Goal: Task Accomplishment & Management: Complete application form

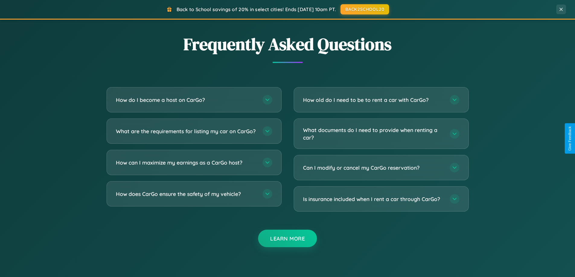
scroll to position [1162, 0]
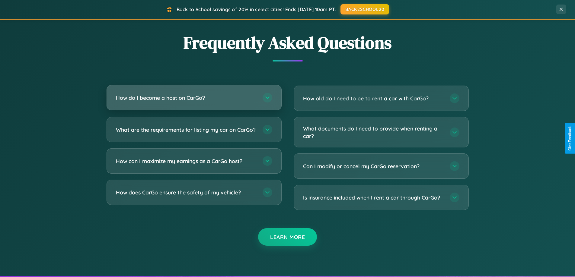
click at [194, 98] on h3 "How do I become a host on CarGo?" at bounding box center [186, 98] width 141 height 8
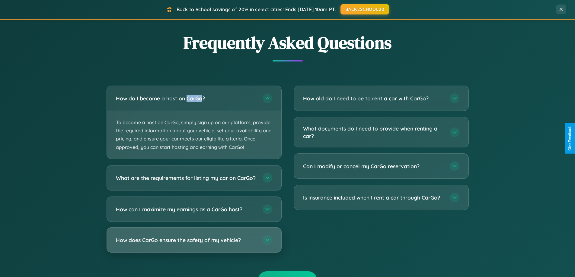
click at [194, 244] on h3 "How does CarGo ensure the safety of my vehicle?" at bounding box center [186, 240] width 141 height 8
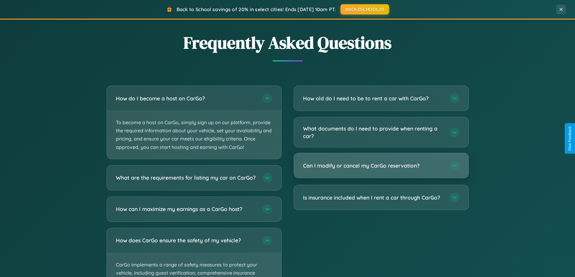
click at [381, 166] on h3 "Can I modify or cancel my CarGo reservation?" at bounding box center [373, 166] width 141 height 8
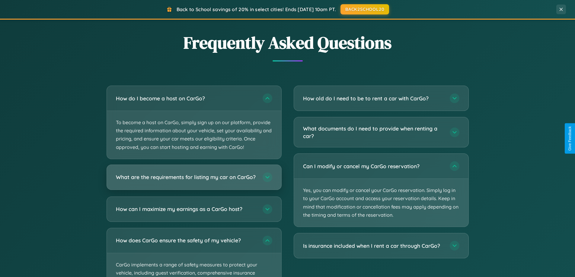
click at [194, 180] on h3 "What are the requirements for listing my car on CarGo?" at bounding box center [186, 178] width 141 height 8
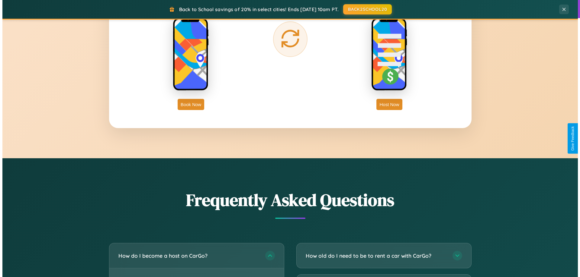
scroll to position [0, 0]
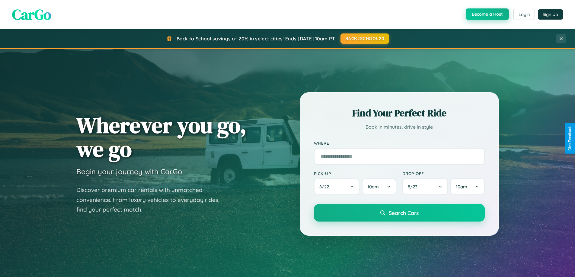
click at [487, 14] on button "Become a Host" at bounding box center [487, 13] width 43 height 11
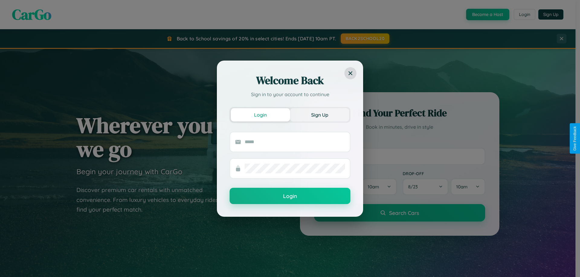
click at [319, 115] on button "Sign Up" at bounding box center [319, 114] width 59 height 13
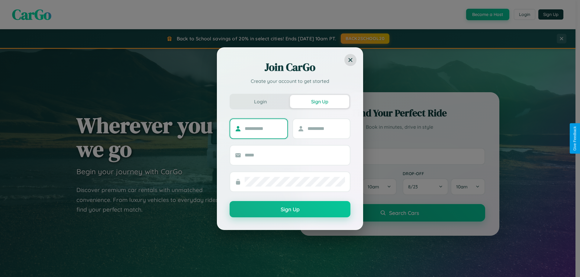
click at [263, 129] on input "text" at bounding box center [264, 129] width 38 height 10
type input "****"
click at [326, 129] on input "text" at bounding box center [326, 129] width 38 height 10
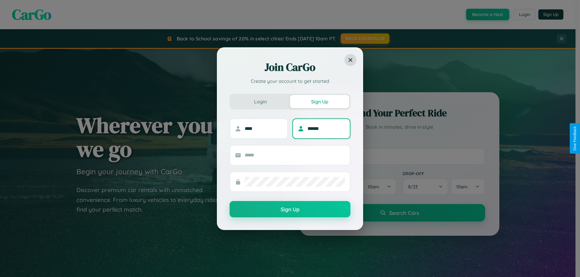
type input "******"
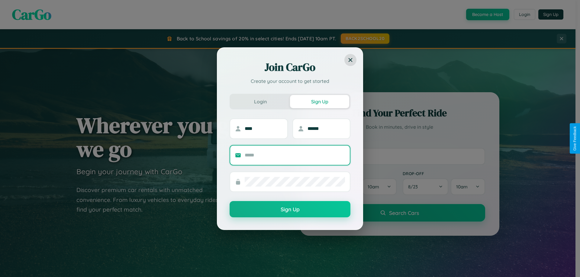
click at [295, 155] on input "text" at bounding box center [295, 156] width 100 height 10
type input "**********"
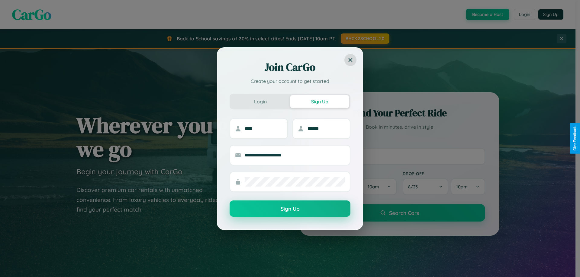
click at [290, 209] on button "Sign Up" at bounding box center [289, 209] width 121 height 16
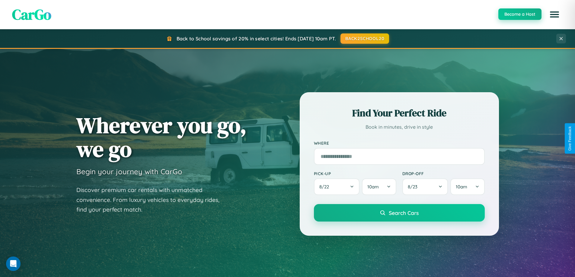
click at [520, 14] on button "Become a Host" at bounding box center [519, 13] width 43 height 11
